Goal: Check status: Check status

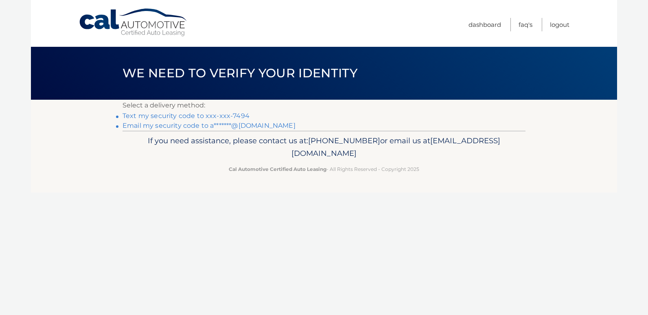
click at [166, 118] on link "Text my security code to xxx-xxx-7494" at bounding box center [186, 116] width 127 height 8
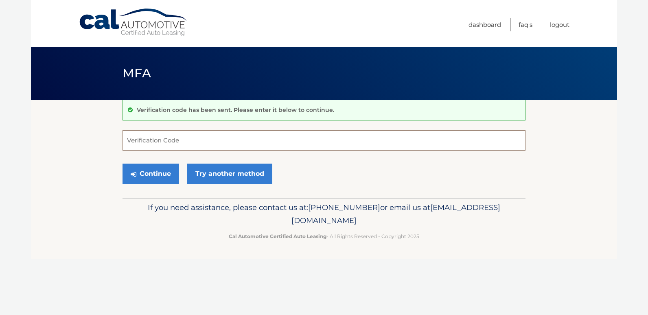
click at [131, 136] on input "Verification Code" at bounding box center [324, 140] width 403 height 20
type input "860032"
click at [160, 172] on button "Continue" at bounding box center [151, 174] width 57 height 20
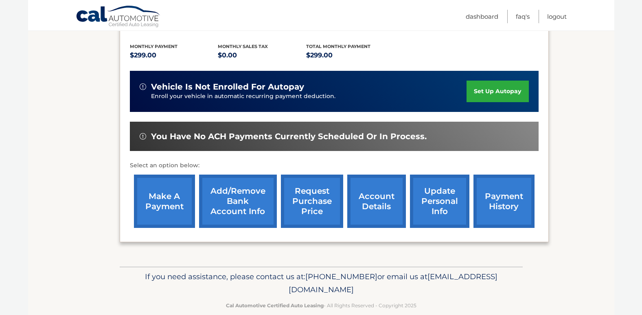
scroll to position [178, 0]
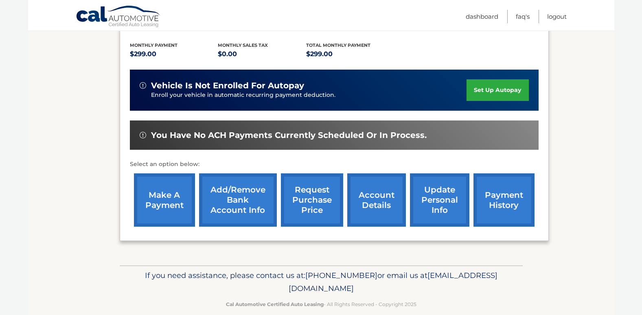
click at [390, 191] on link "account details" at bounding box center [376, 199] width 59 height 53
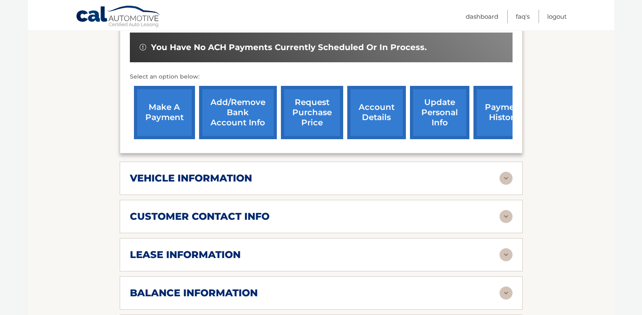
scroll to position [275, 0]
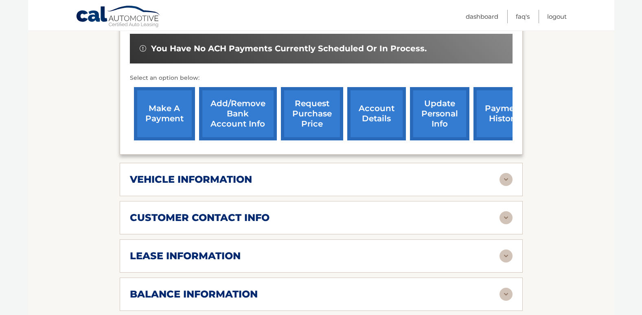
click at [513, 114] on div "lease account #44455837809 vehicle 2025 Honda CR-V Hybrid name ANN FOX vin 5J6R…" at bounding box center [321, 29] width 403 height 250
click at [507, 112] on link "payment history" at bounding box center [504, 113] width 61 height 53
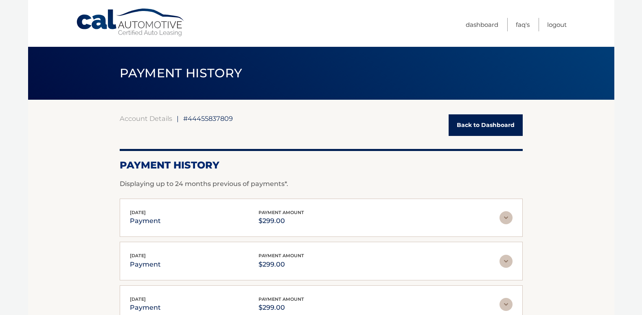
click at [494, 123] on link "Back to Dashboard" at bounding box center [486, 125] width 74 height 22
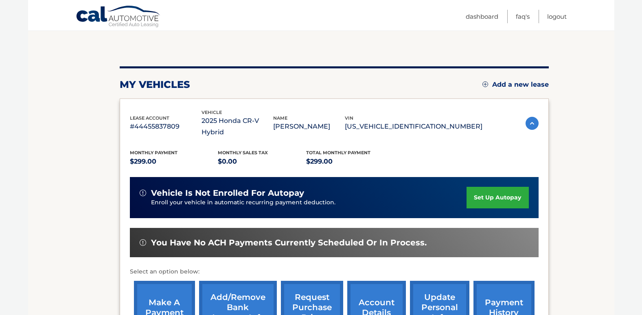
scroll to position [68, 0]
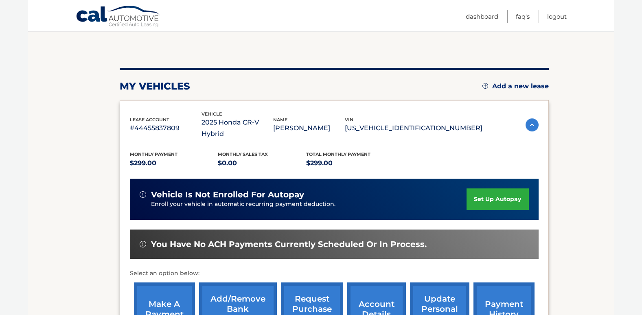
click at [379, 3] on nav "Menu Dashboard FAQ's Logout" at bounding box center [379, 15] width 375 height 31
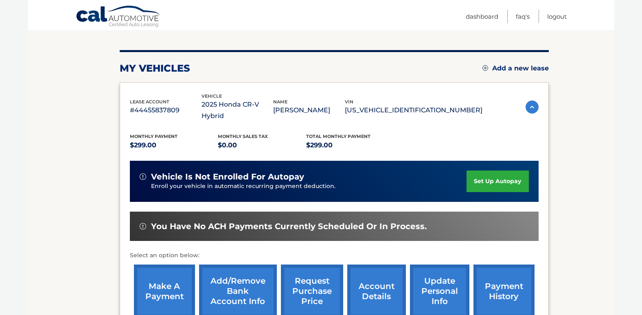
scroll to position [84, 0]
